Goal: Task Accomplishment & Management: Use online tool/utility

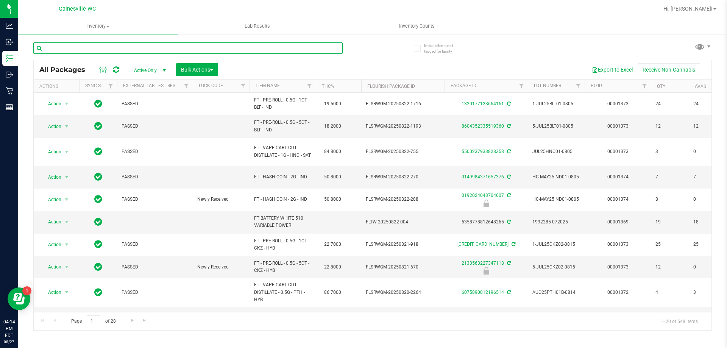
click at [237, 51] on input "text" at bounding box center [187, 47] width 309 height 11
type input "rlf"
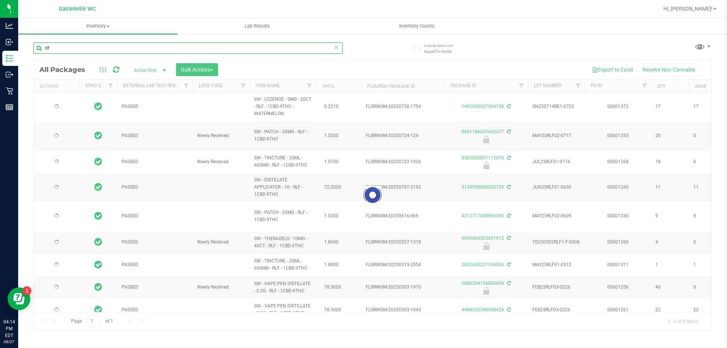
type input "[DATE]"
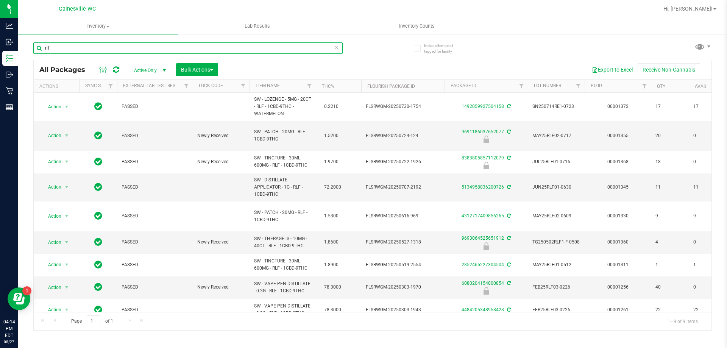
type input "rlf"
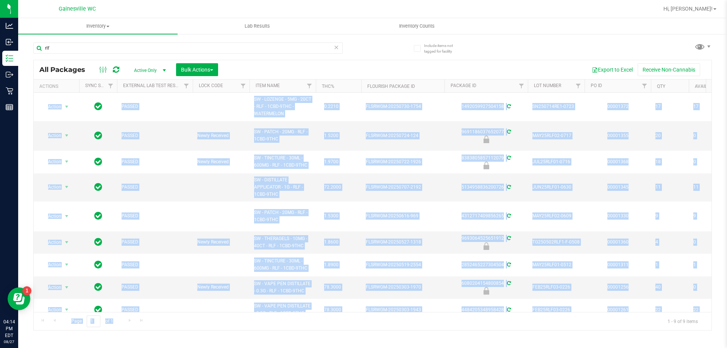
drag, startPoint x: 231, startPoint y: 312, endPoint x: 267, endPoint y: 308, distance: 36.9
click at [267, 308] on div "All Packages Active Only Active Only Lab Samples Locked All External Internal B…" at bounding box center [372, 195] width 679 height 271
click at [65, 237] on span "select" at bounding box center [66, 242] width 9 height 11
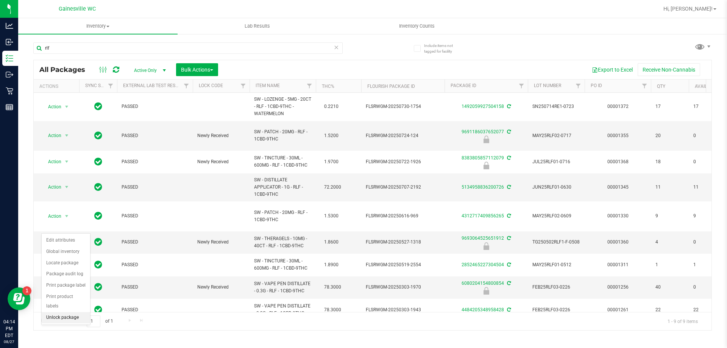
click at [69, 312] on li "Unlock package" at bounding box center [66, 317] width 48 height 11
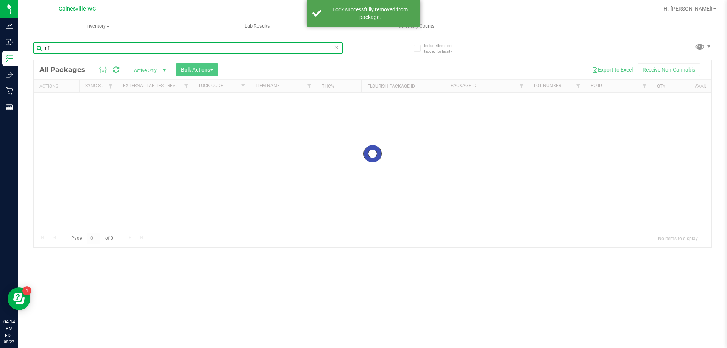
click at [177, 47] on input "rlf" at bounding box center [187, 47] width 309 height 11
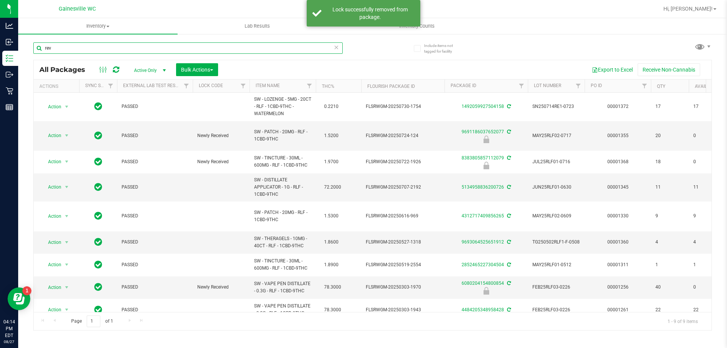
type input "rev"
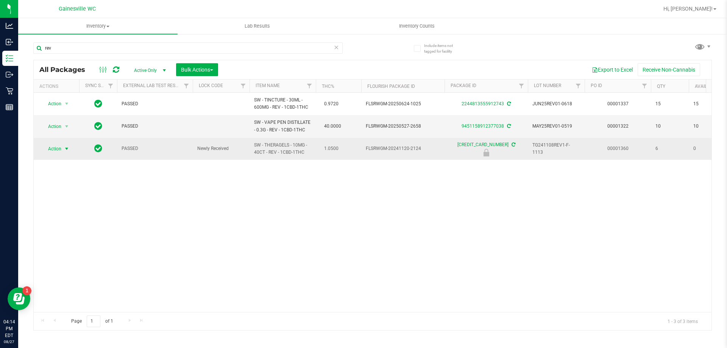
click at [52, 153] on span "Action" at bounding box center [51, 149] width 20 height 11
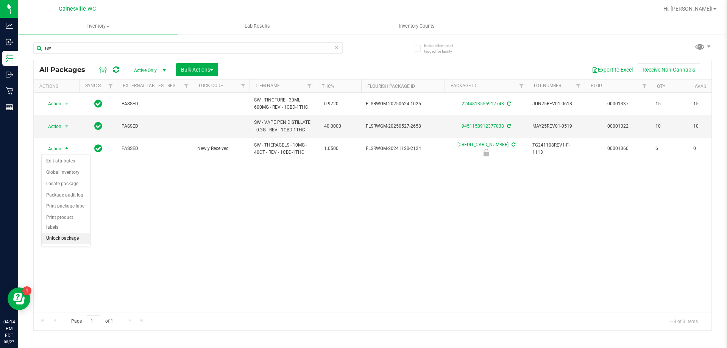
click at [66, 233] on li "Unlock package" at bounding box center [66, 238] width 48 height 11
